Goal: Find contact information: Find contact information

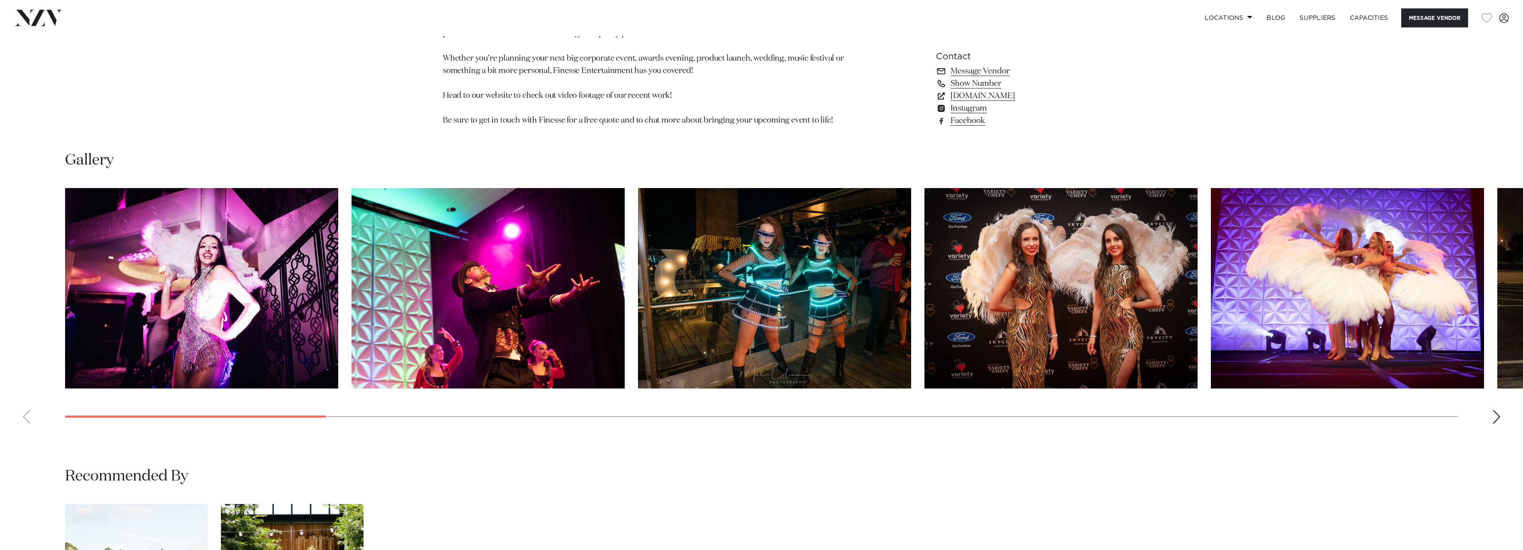
scroll to position [1004, 0]
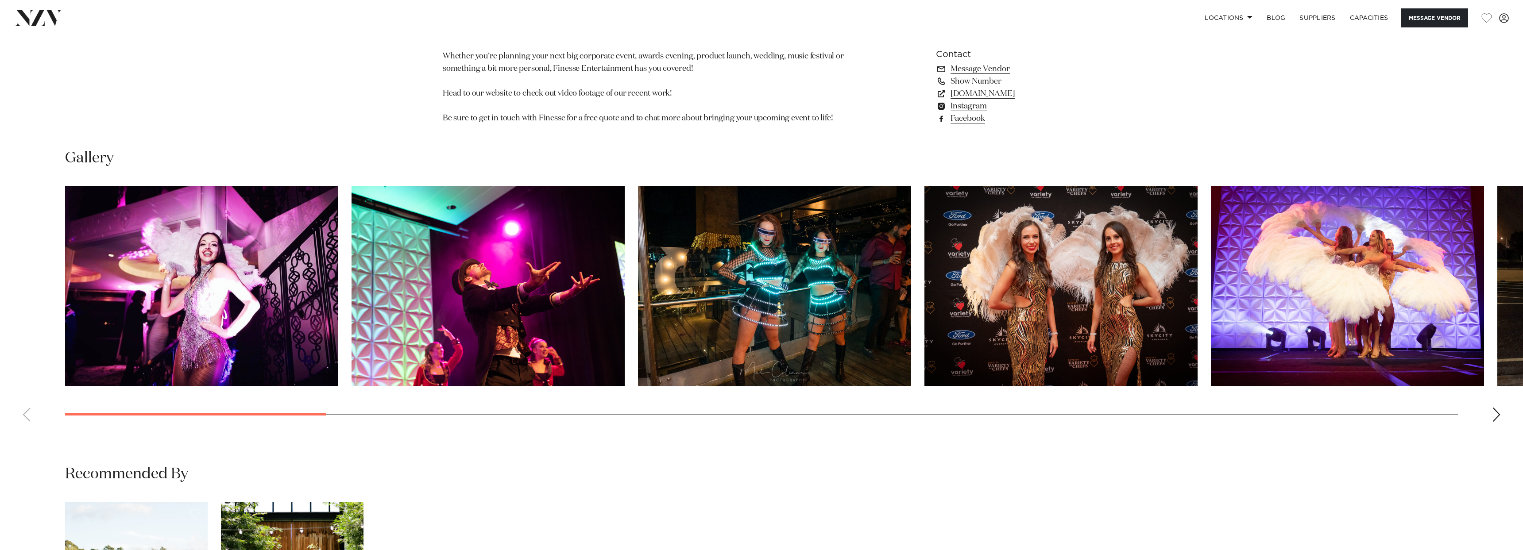
click at [1356, 305] on img "5 / 26" at bounding box center [1347, 286] width 273 height 201
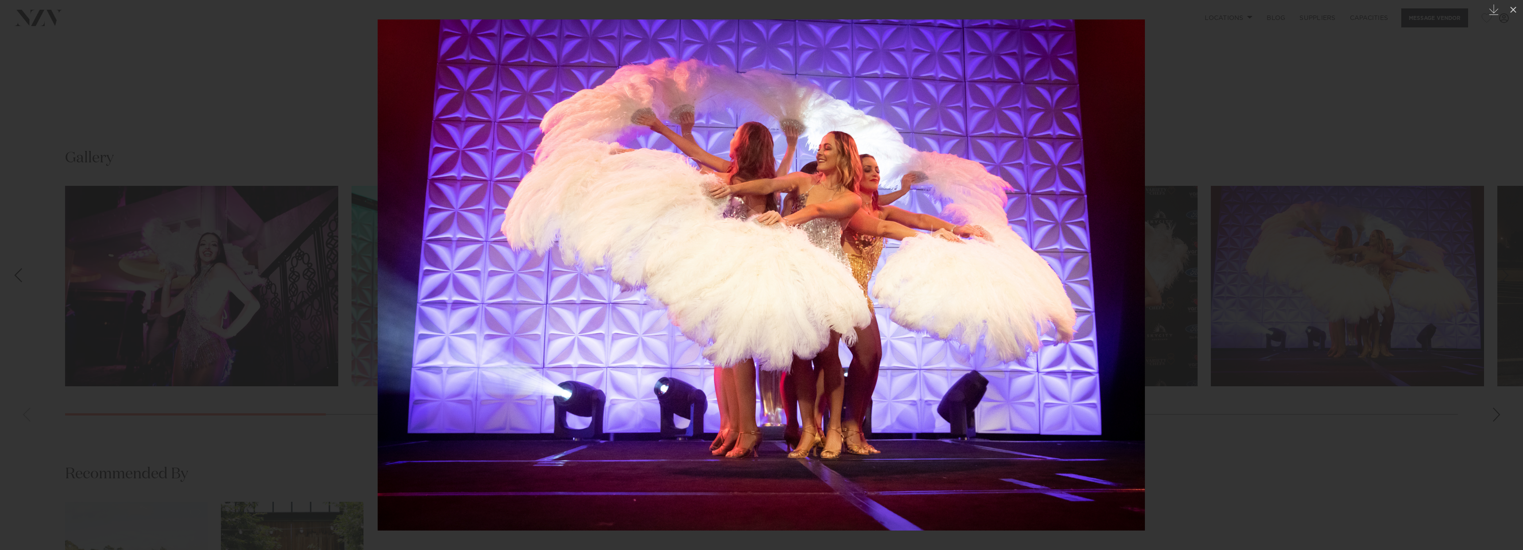
click at [1283, 412] on div at bounding box center [761, 275] width 1523 height 550
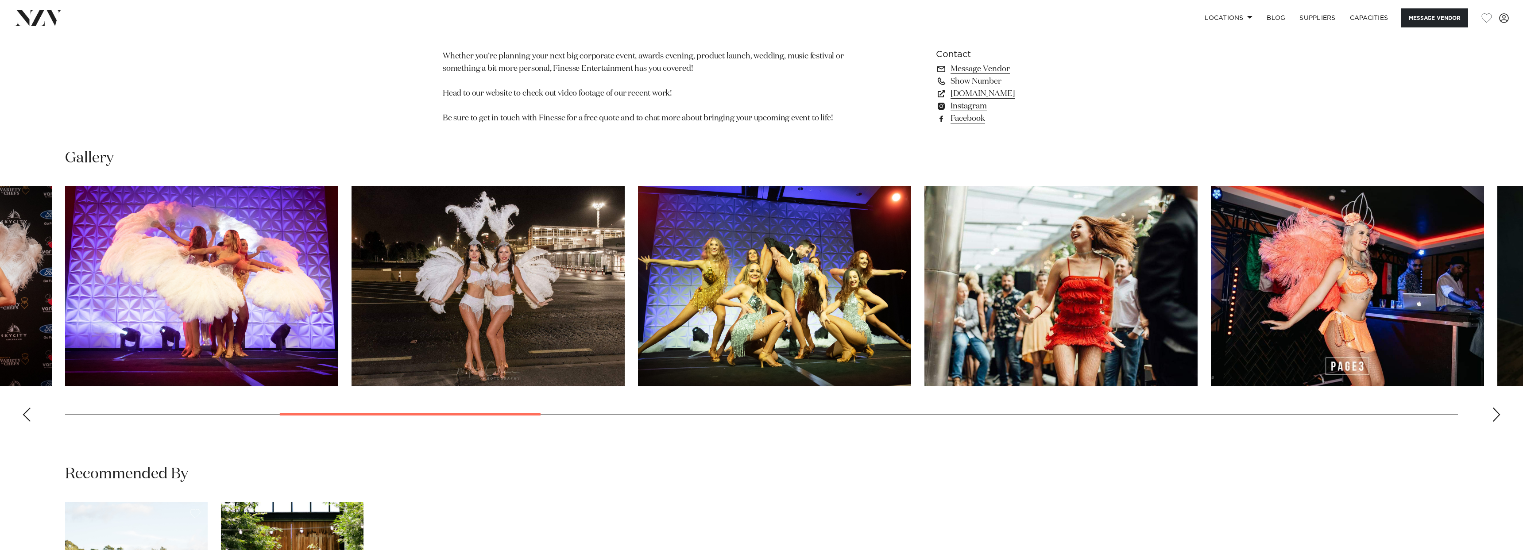
click at [1492, 415] on swiper-container at bounding box center [761, 307] width 1523 height 243
click at [1500, 415] on div "Next slide" at bounding box center [1496, 415] width 9 height 14
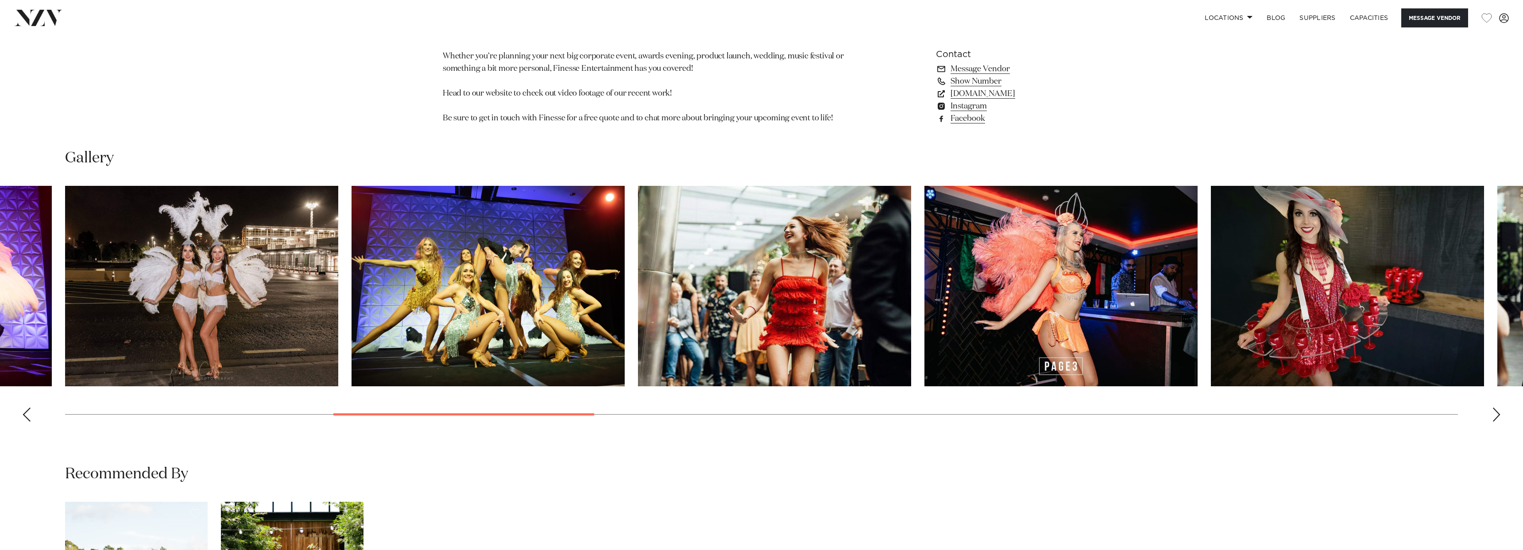
click at [1500, 415] on div "Next slide" at bounding box center [1496, 415] width 9 height 14
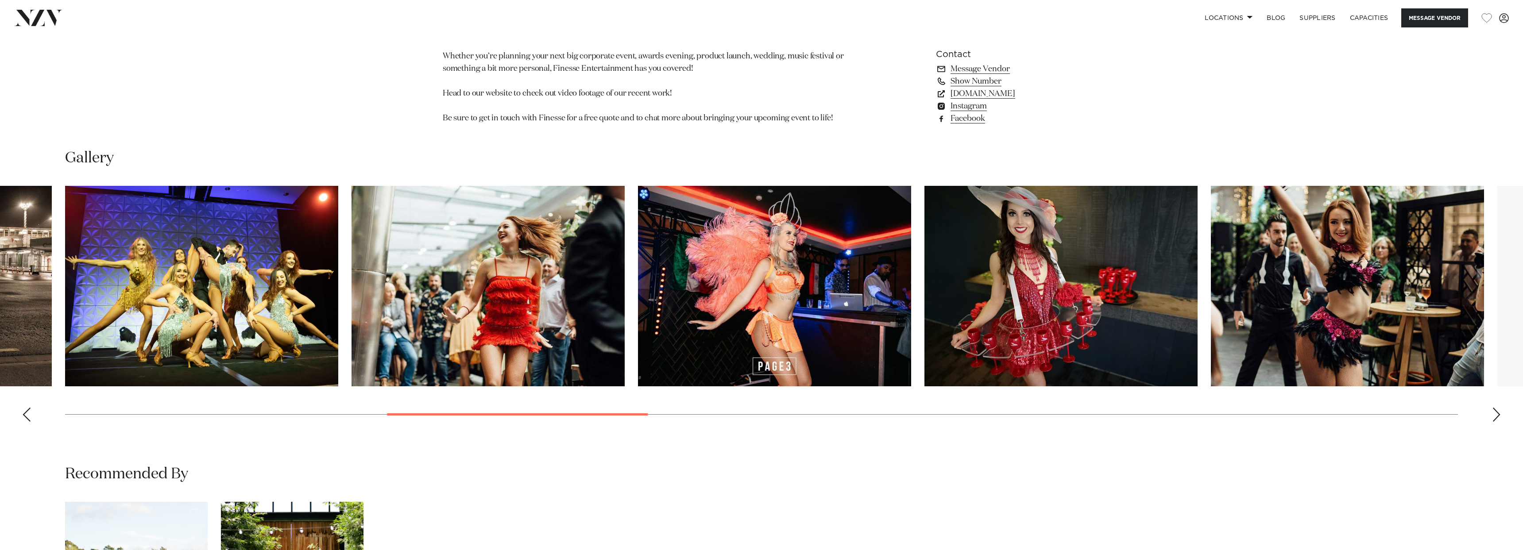
click at [1500, 415] on div "Next slide" at bounding box center [1496, 415] width 9 height 14
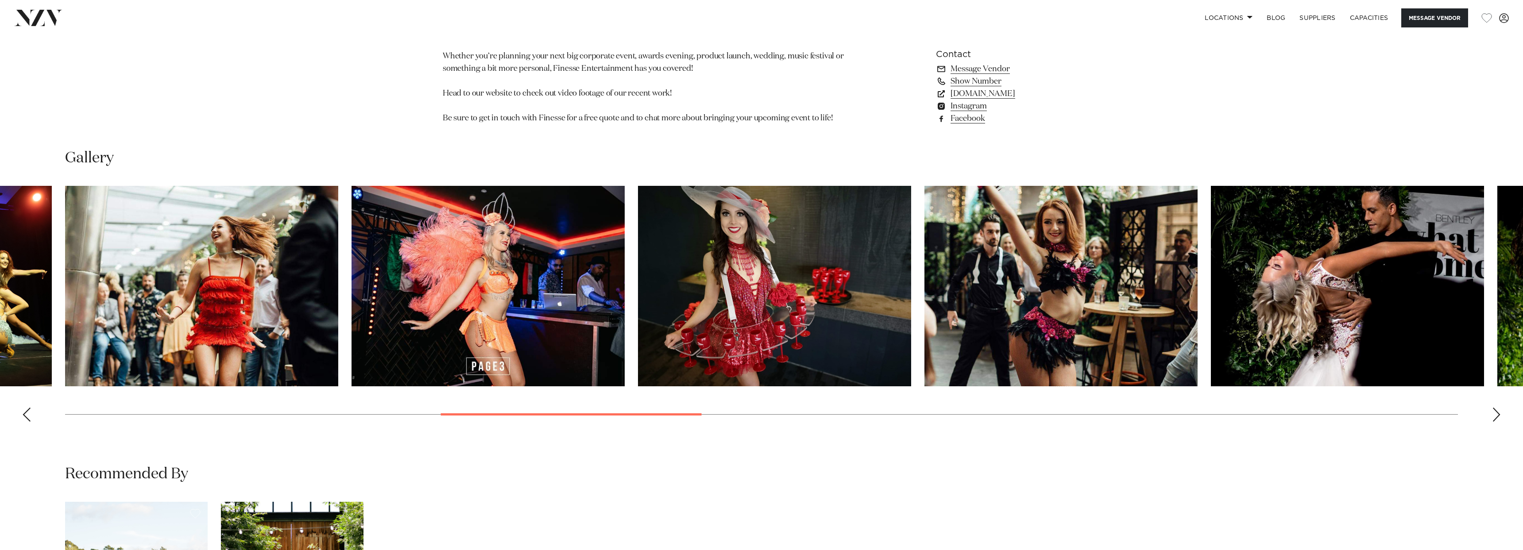
click at [1500, 415] on div "Next slide" at bounding box center [1496, 415] width 9 height 14
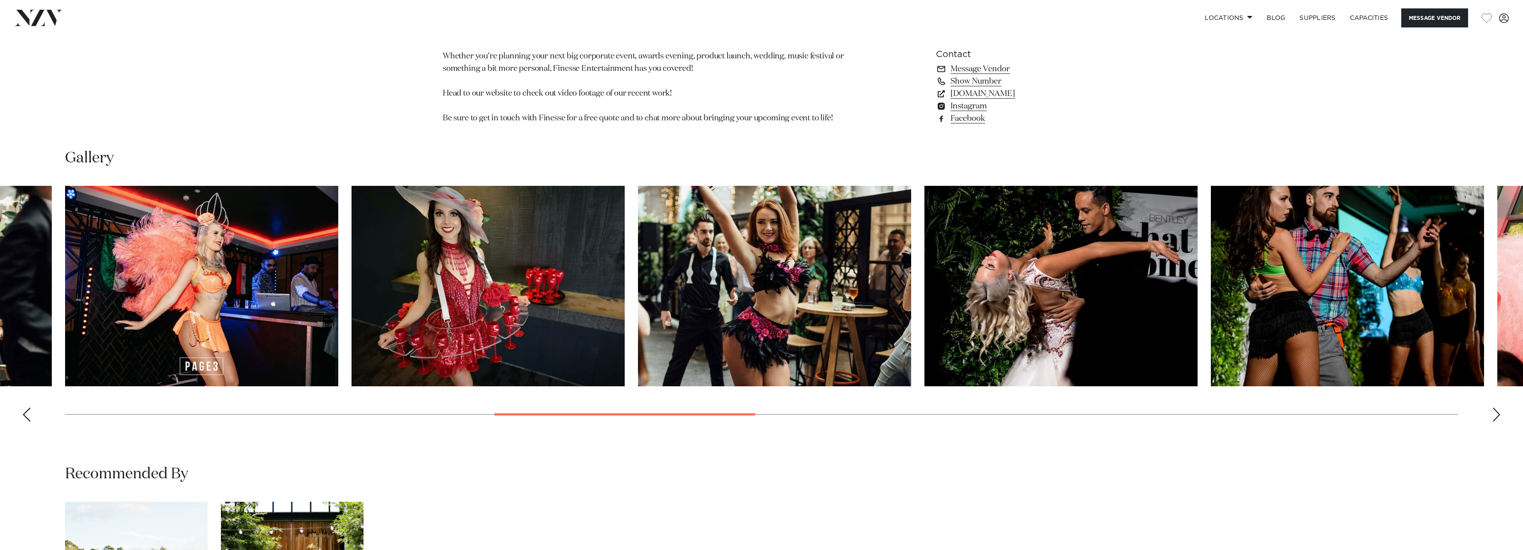
click at [1500, 415] on div "Next slide" at bounding box center [1496, 415] width 9 height 14
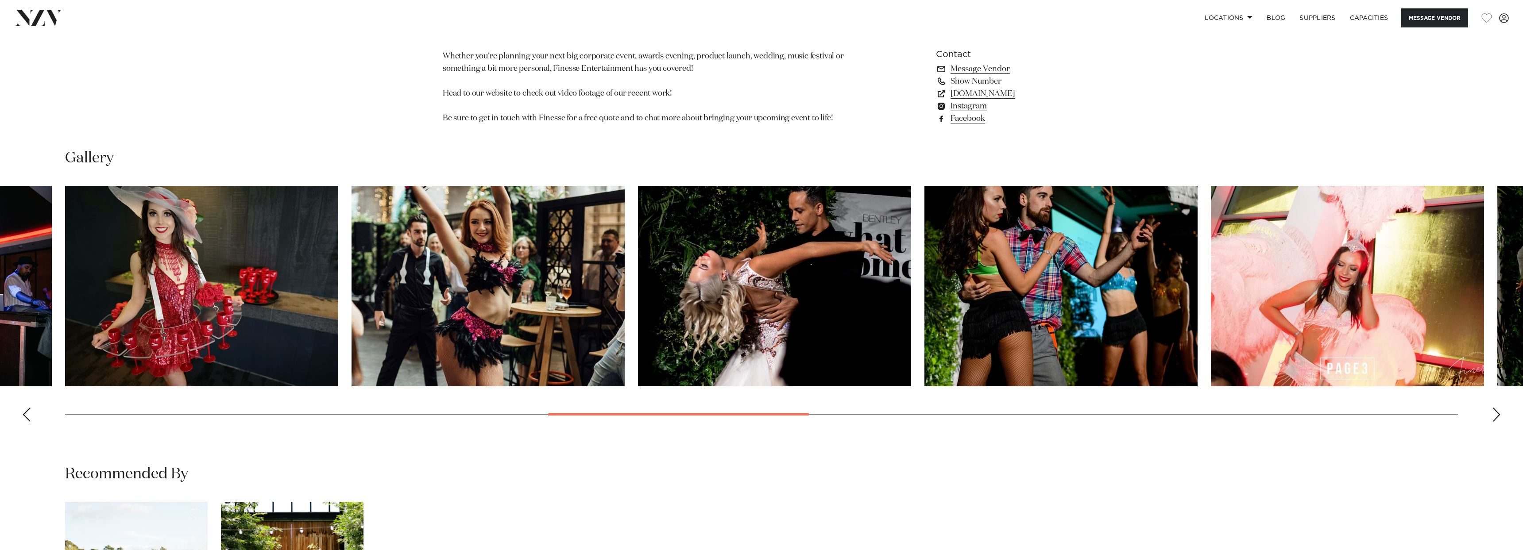
click at [1500, 415] on div "Next slide" at bounding box center [1496, 415] width 9 height 14
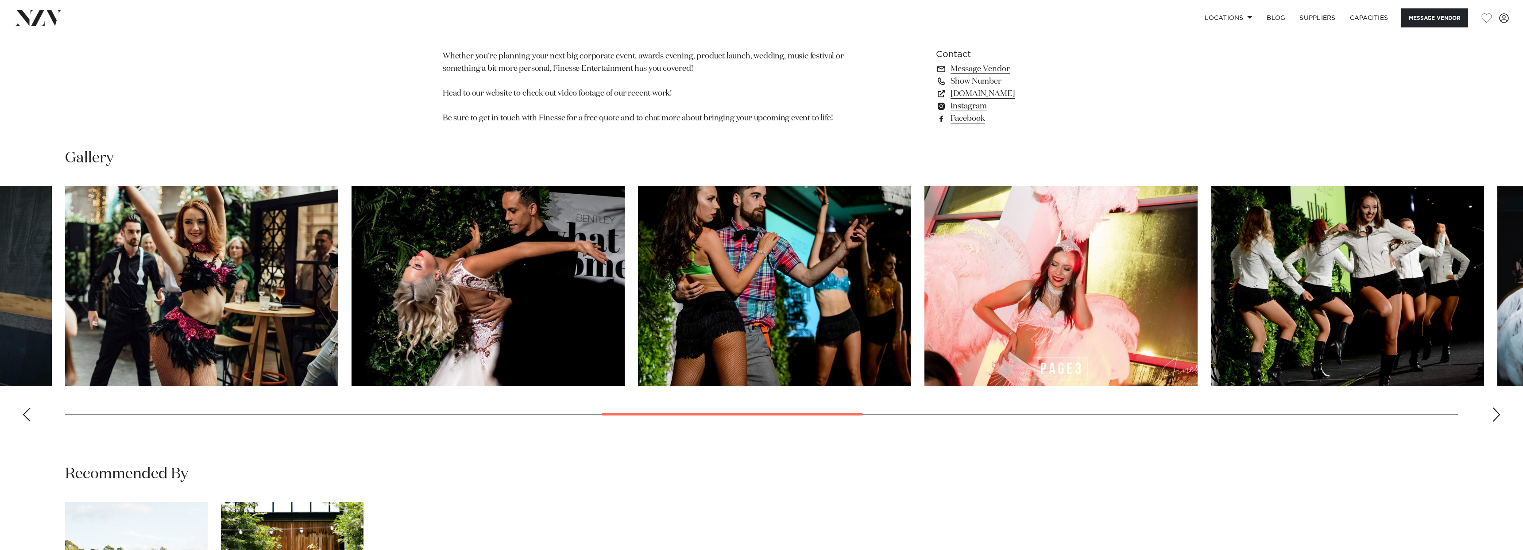
click at [1500, 415] on div "Next slide" at bounding box center [1496, 415] width 9 height 14
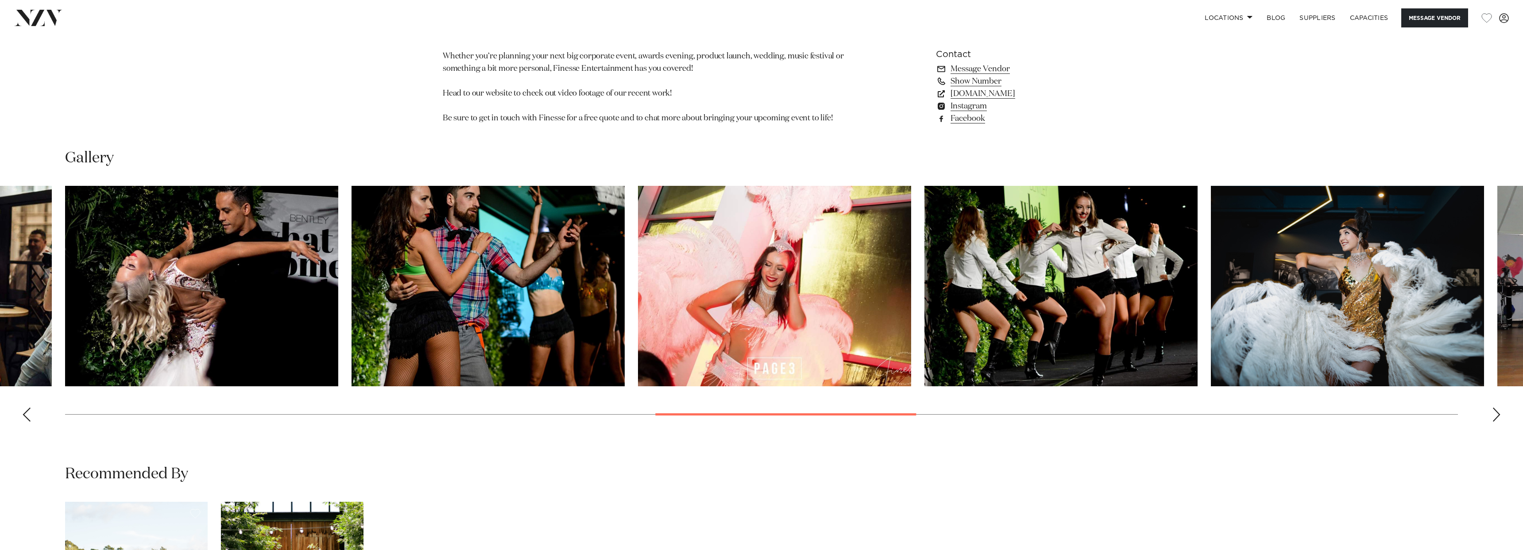
click at [1500, 415] on div "Next slide" at bounding box center [1496, 415] width 9 height 14
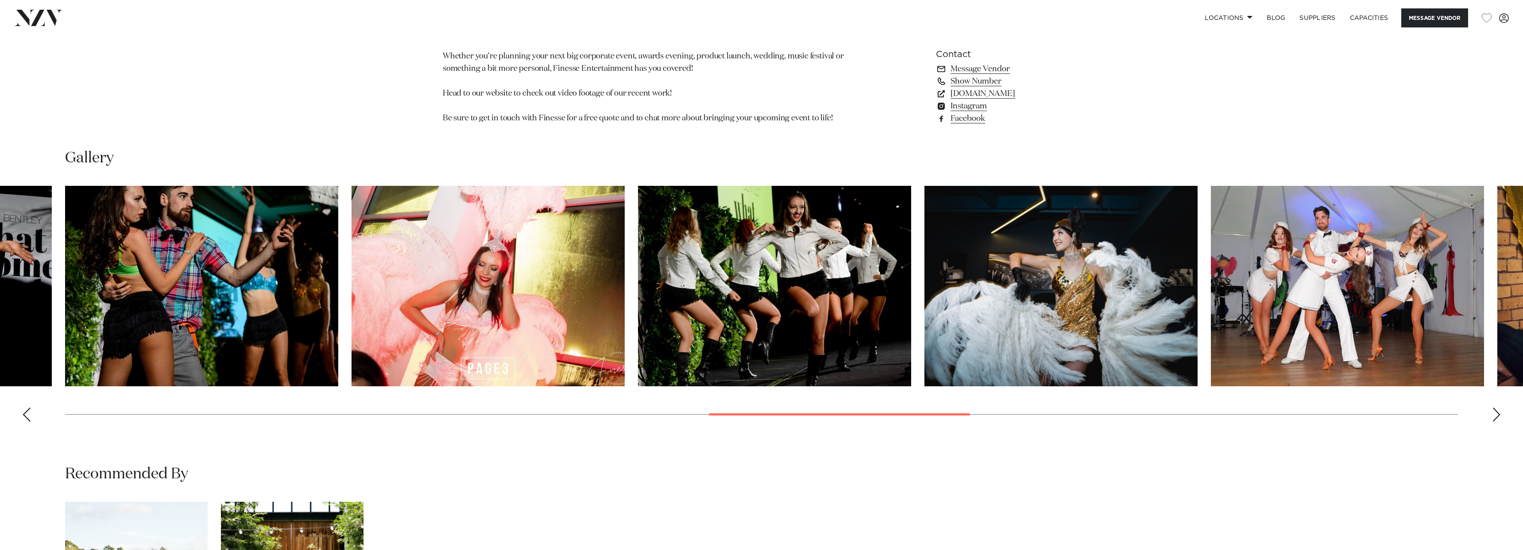
click at [1500, 415] on div "Next slide" at bounding box center [1496, 415] width 9 height 14
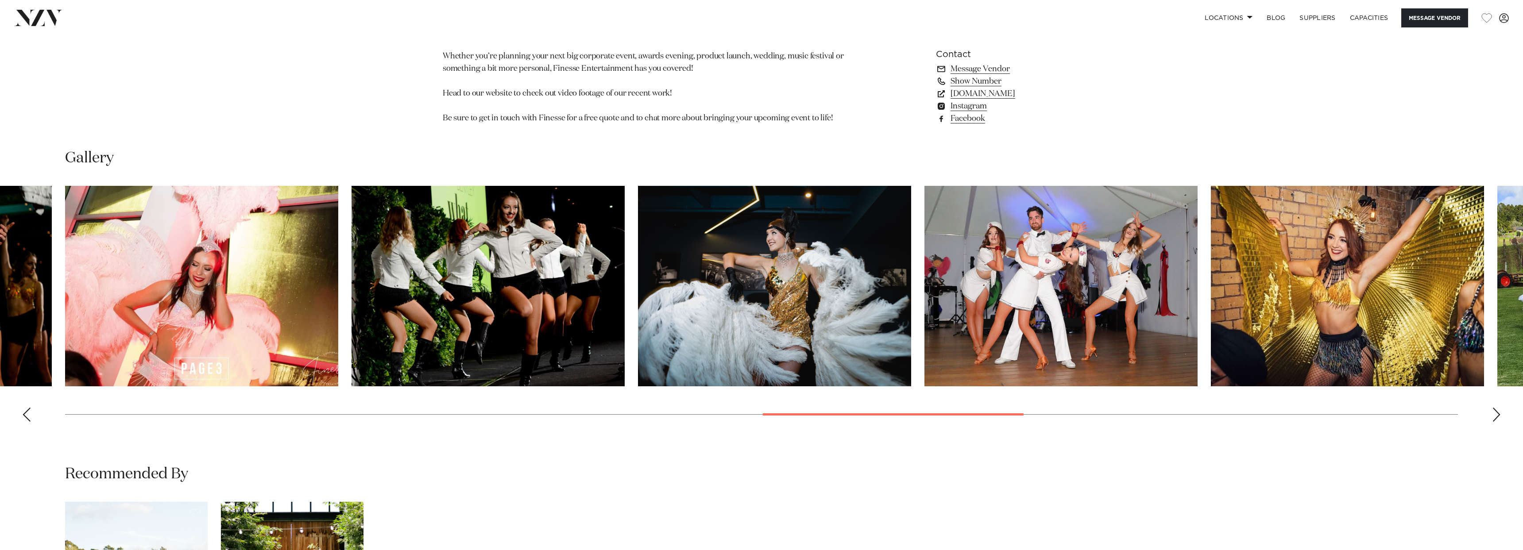
click at [1500, 415] on div "Next slide" at bounding box center [1496, 415] width 9 height 14
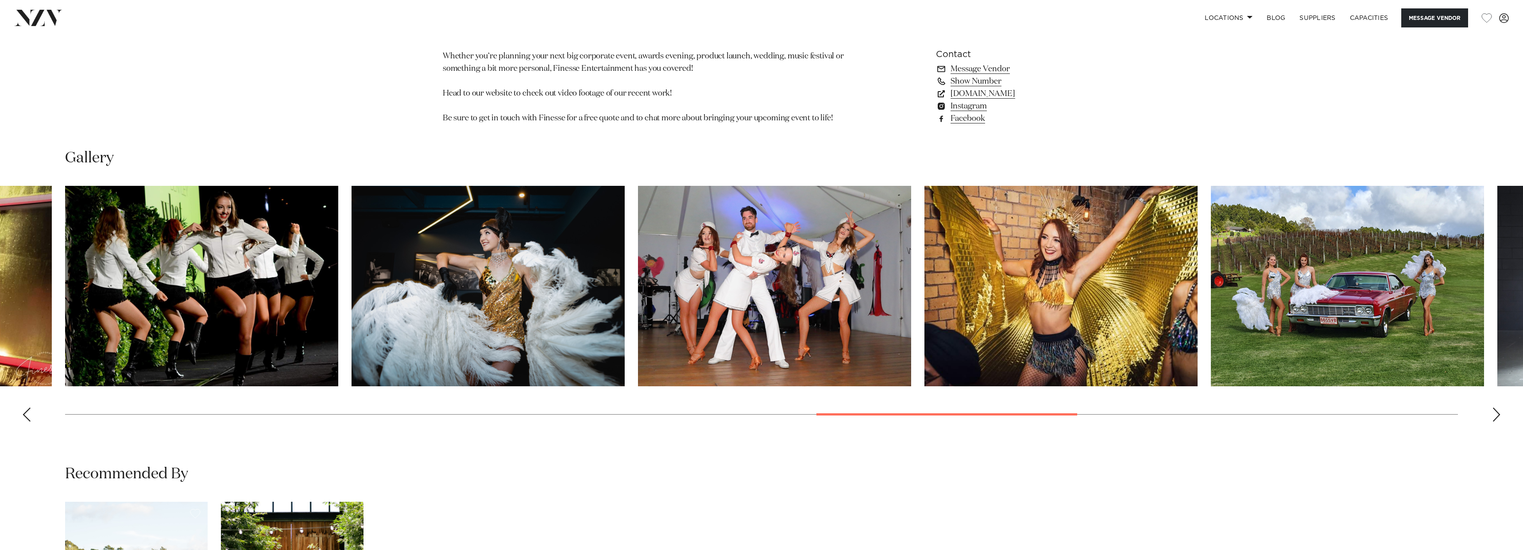
click at [1500, 415] on div "Next slide" at bounding box center [1496, 415] width 9 height 14
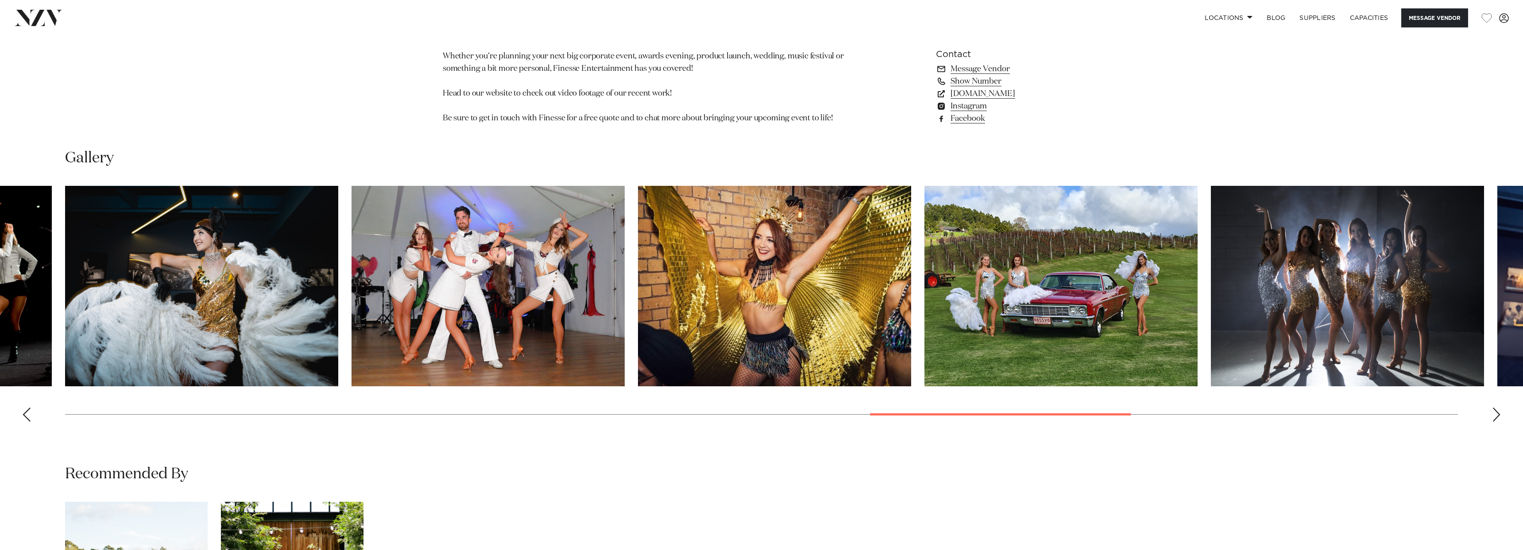
click at [1500, 415] on div "Next slide" at bounding box center [1496, 415] width 9 height 14
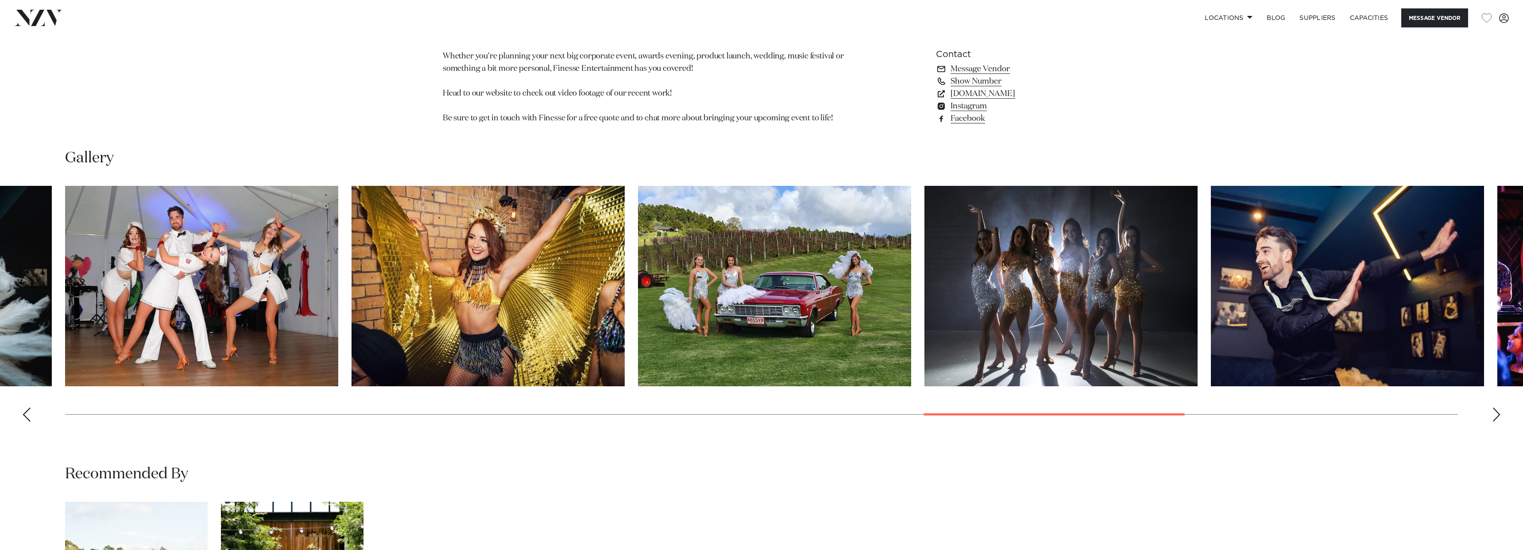
click at [1500, 415] on div "Next slide" at bounding box center [1496, 415] width 9 height 14
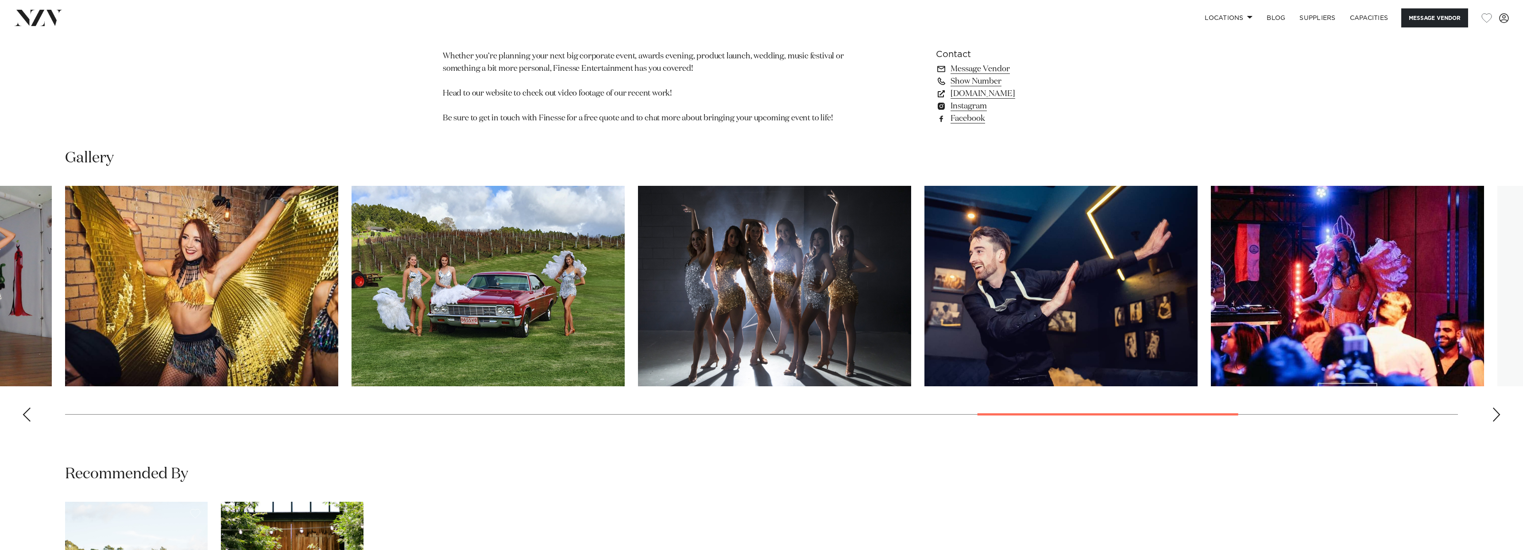
click at [1500, 415] on div "Next slide" at bounding box center [1496, 415] width 9 height 14
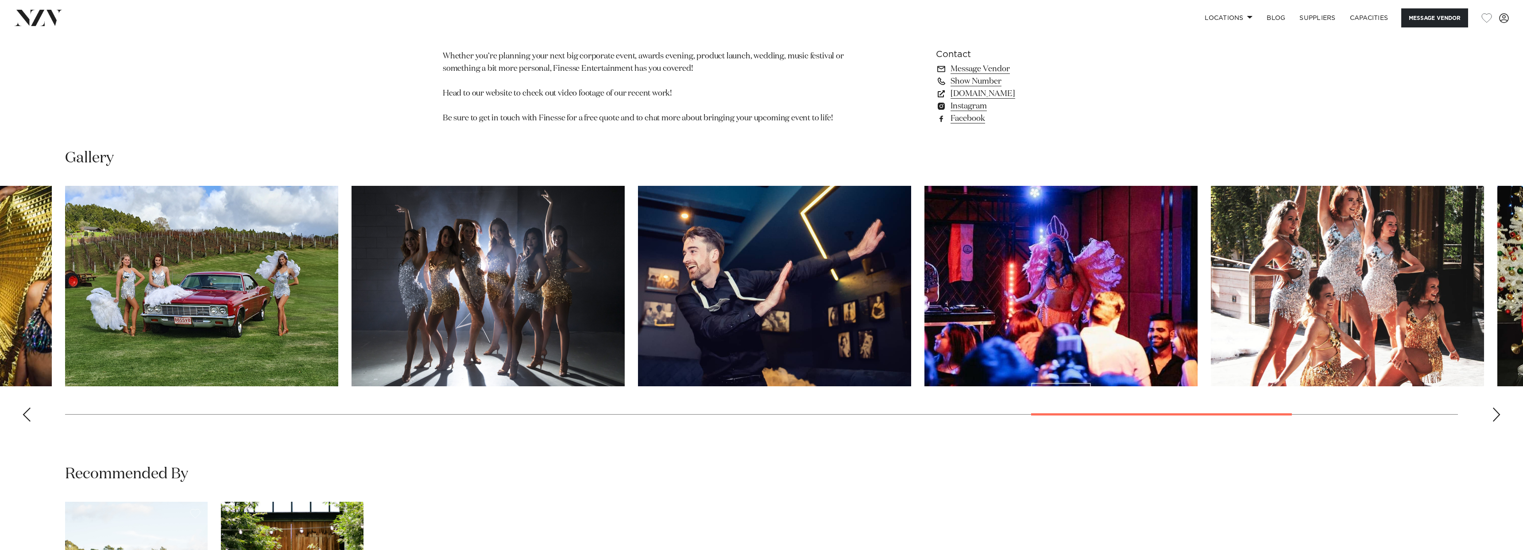
click at [1500, 415] on div "Next slide" at bounding box center [1496, 415] width 9 height 14
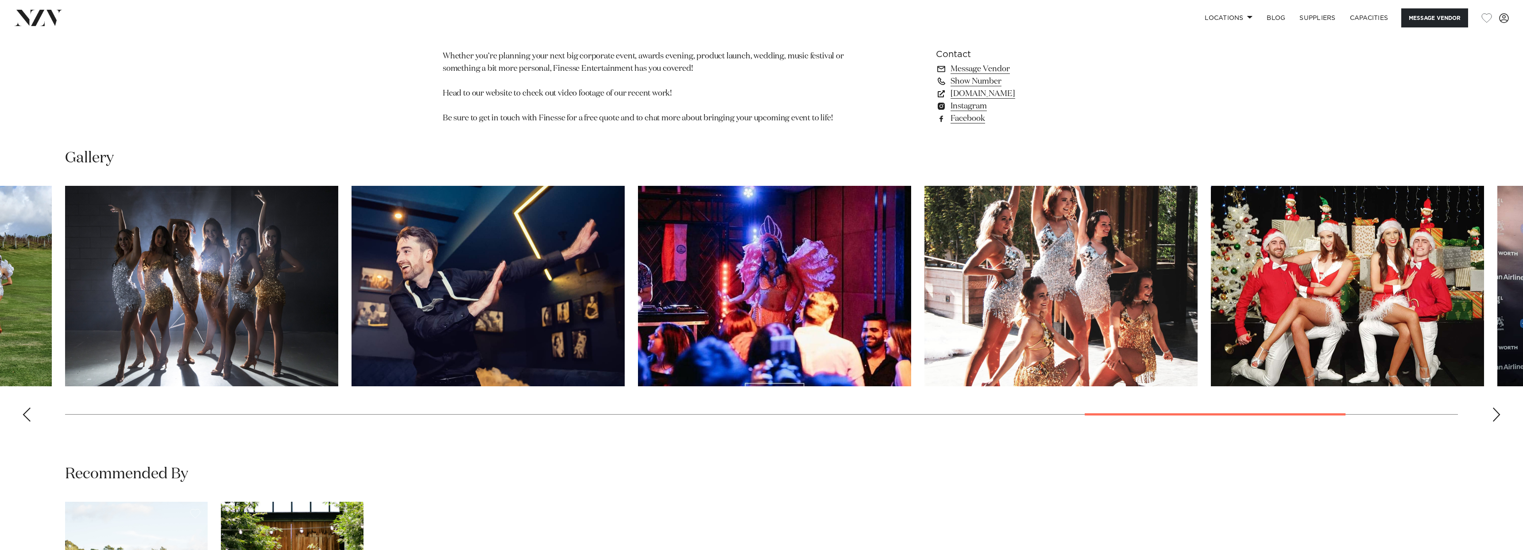
click at [1500, 415] on div "Next slide" at bounding box center [1496, 415] width 9 height 14
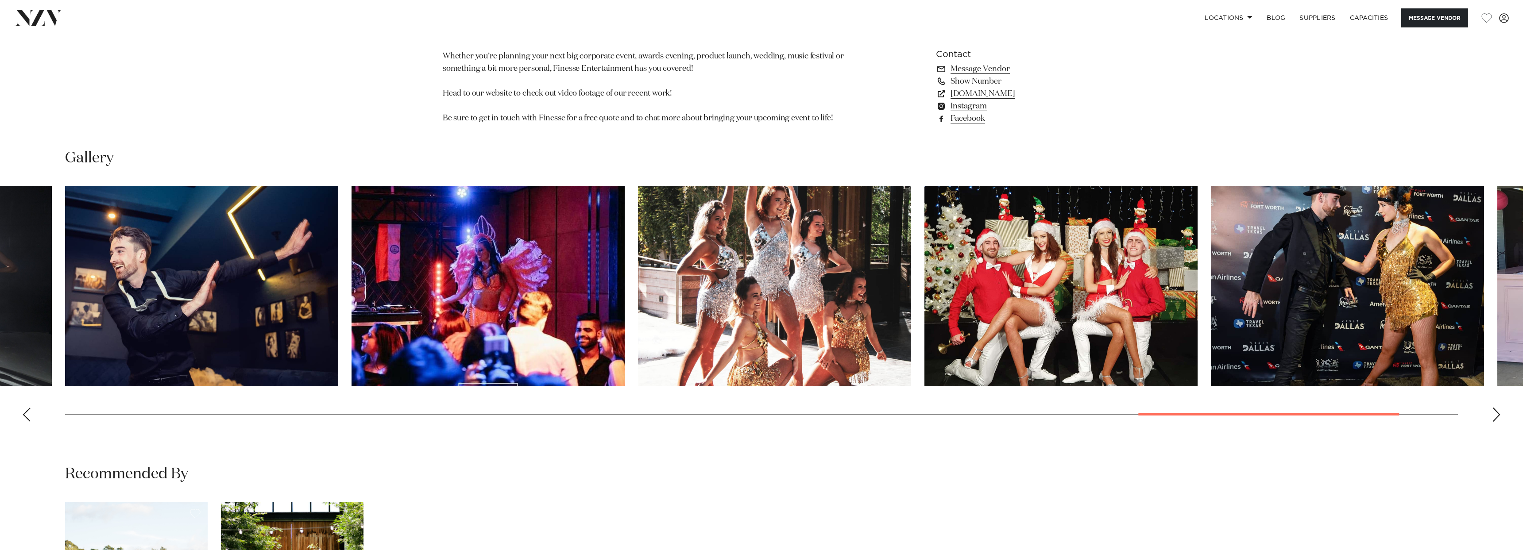
click at [1500, 415] on div "Next slide" at bounding box center [1496, 415] width 9 height 14
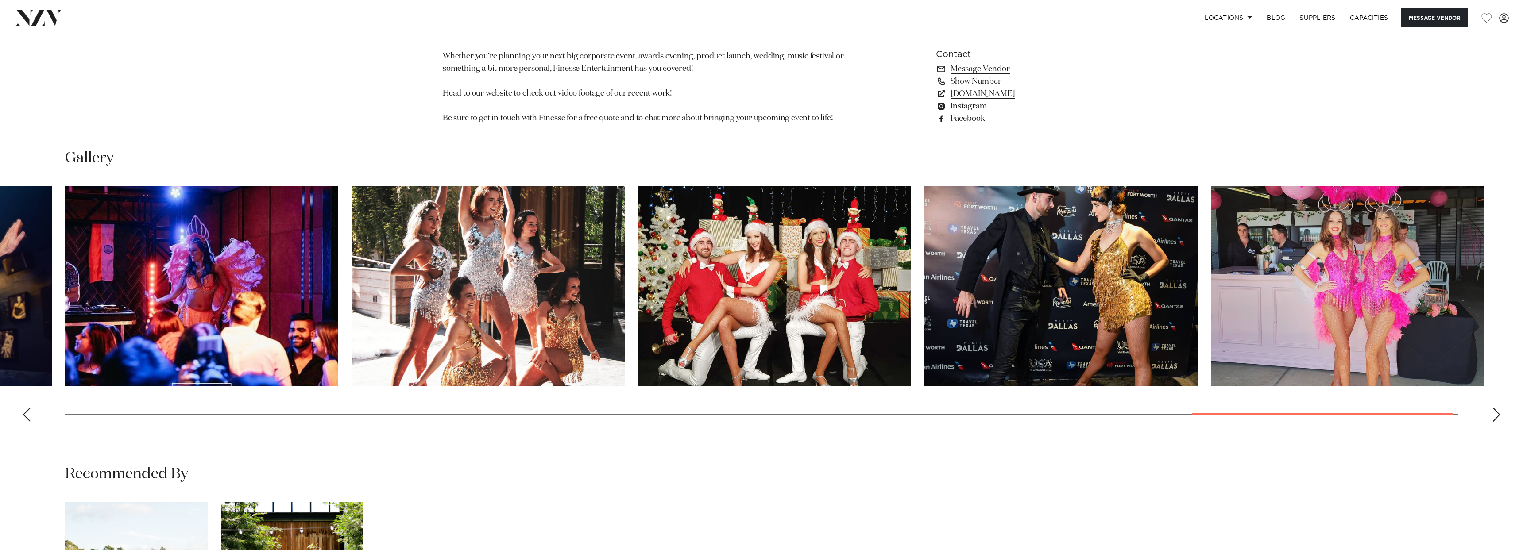
click at [1500, 415] on div "Next slide" at bounding box center [1496, 415] width 9 height 14
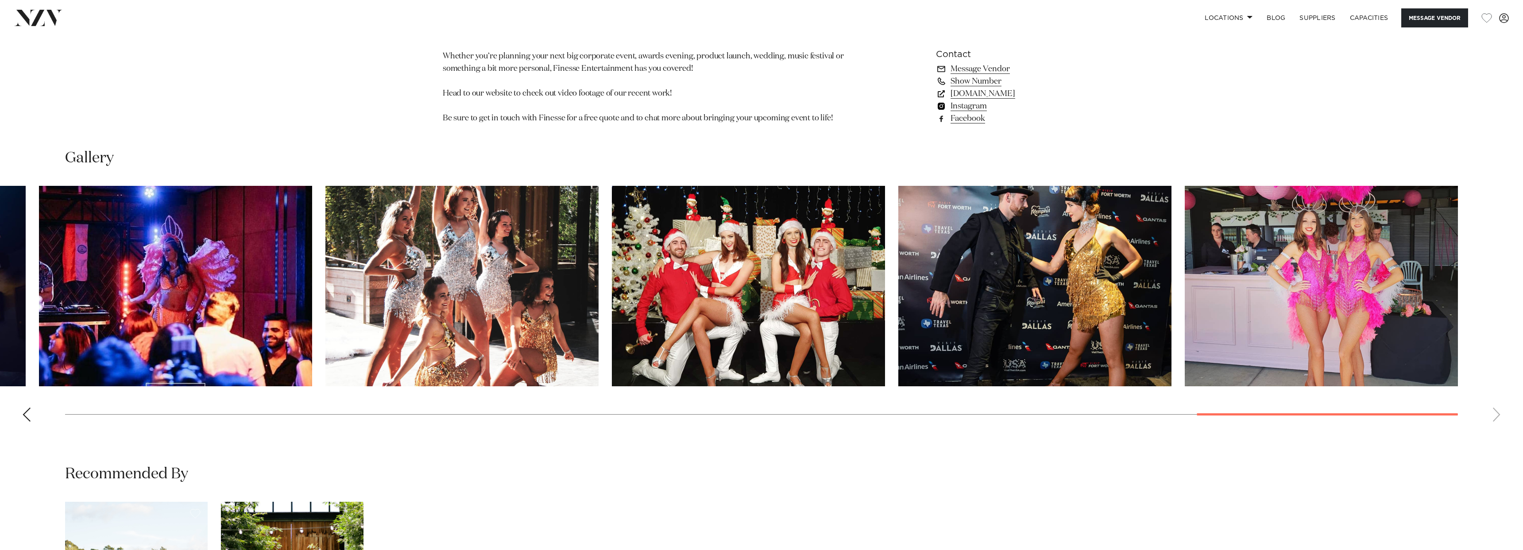
click at [961, 105] on link "Instagram" at bounding box center [1008, 106] width 144 height 12
